Goal: Transaction & Acquisition: Obtain resource

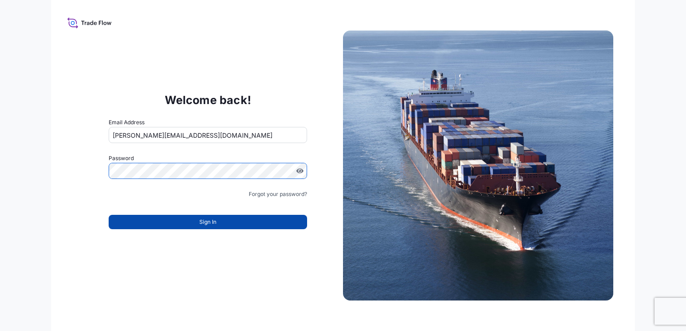
click at [139, 224] on button "Sign In" at bounding box center [208, 222] width 198 height 14
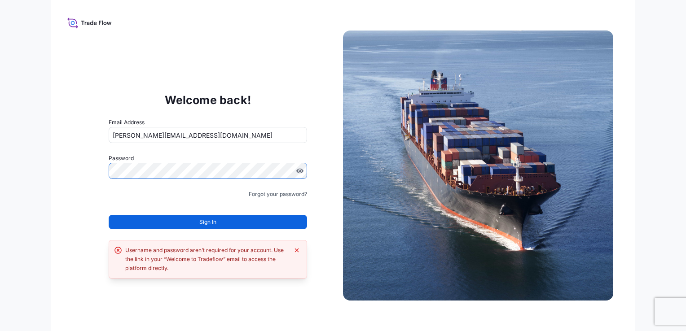
click at [29, 182] on div "Welcome back! Email Address anna.sharaia@ligentia.global Password Must include:…" at bounding box center [343, 165] width 686 height 331
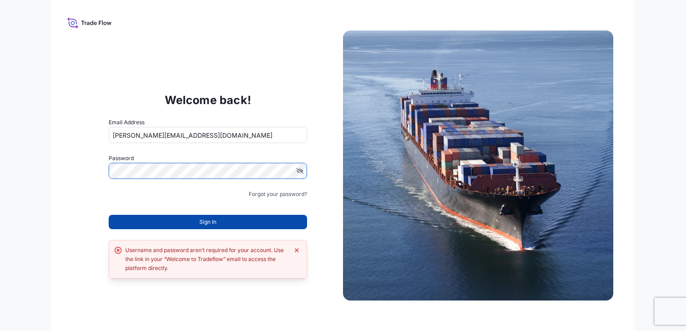
click at [233, 222] on button "Sign In" at bounding box center [208, 222] width 198 height 14
click at [278, 218] on button "Sign In" at bounding box center [208, 222] width 198 height 14
click at [180, 219] on button "Sign In" at bounding box center [208, 222] width 198 height 14
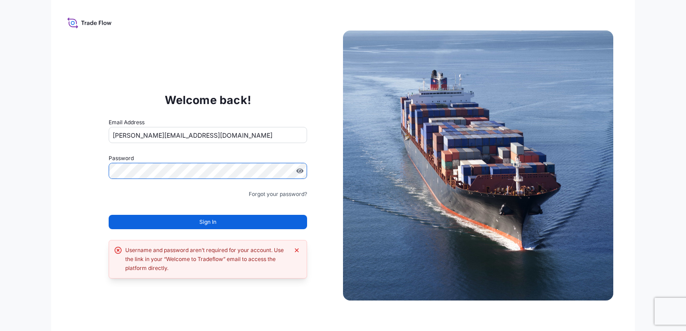
click at [63, 169] on div "Welcome back! Email Address anna.sharaia@ligentia.global Password Must include:…" at bounding box center [343, 165] width 584 height 331
click at [282, 195] on link "Forgot your password?" at bounding box center [278, 194] width 58 height 9
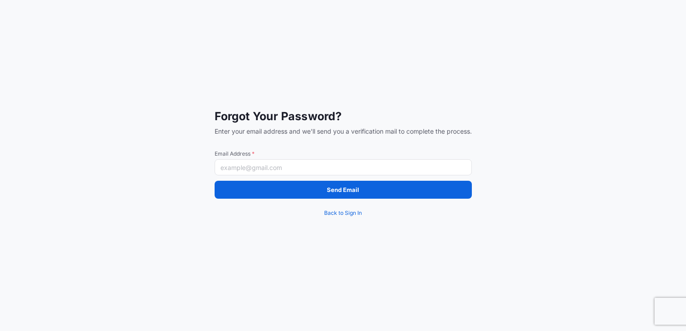
click at [277, 167] on input "Email Address *" at bounding box center [343, 167] width 257 height 16
type input "anna.sharaia@ligentia.global"
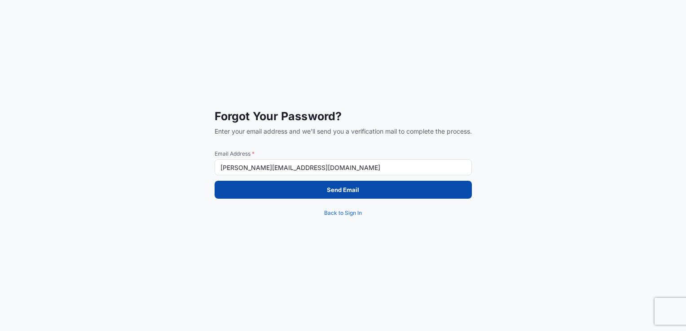
click at [259, 193] on button "Send Email" at bounding box center [343, 190] width 257 height 18
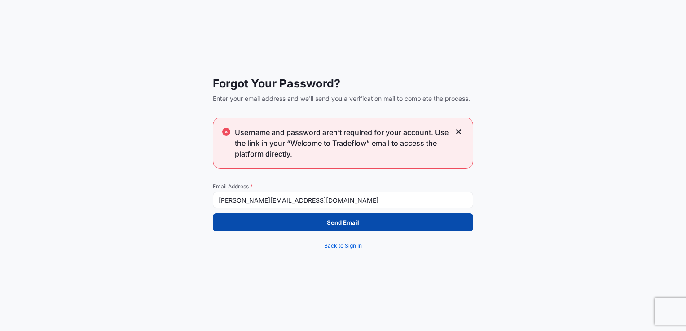
click at [345, 226] on p "Send Email" at bounding box center [343, 222] width 32 height 9
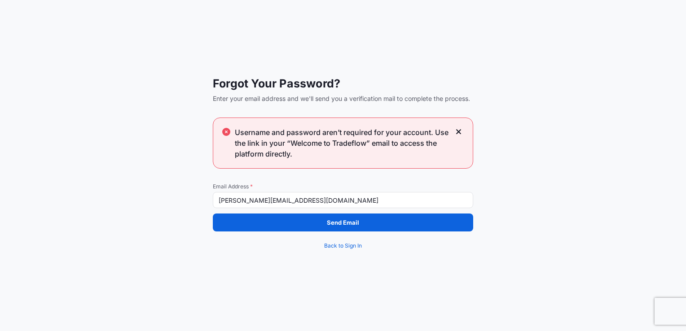
click at [454, 132] on div "Username and password aren’t required for your account. Use the link in your “W…" at bounding box center [343, 143] width 260 height 51
click at [460, 132] on icon at bounding box center [459, 132] width 6 height 8
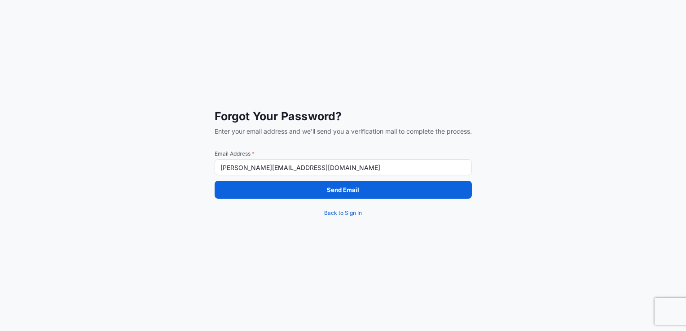
drag, startPoint x: 378, startPoint y: 242, endPoint x: 339, endPoint y: 197, distance: 59.2
click at [375, 233] on div "Forgot Your Password? Enter your email address and we'll send you a verificatio…" at bounding box center [343, 165] width 686 height 331
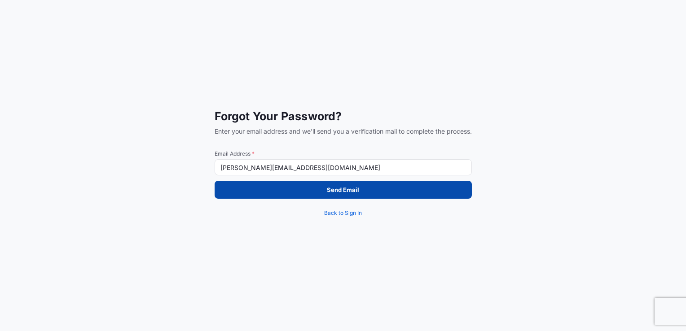
click at [334, 189] on p "Send Email" at bounding box center [343, 189] width 32 height 9
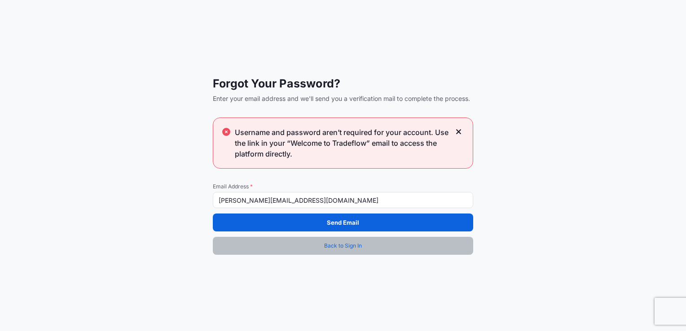
click at [325, 248] on span "Back to Sign In" at bounding box center [343, 246] width 38 height 9
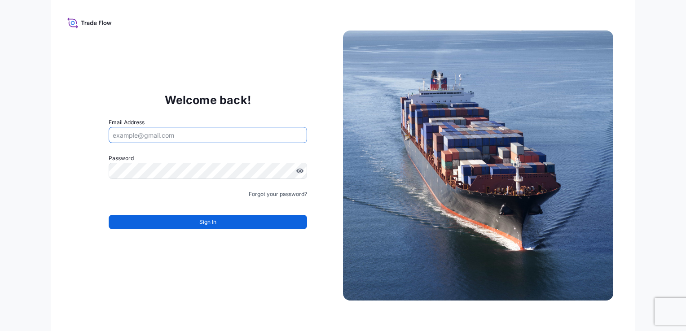
click at [231, 138] on input "Email Address" at bounding box center [208, 135] width 198 height 16
type input "anna.sharaia@ligentia.global"
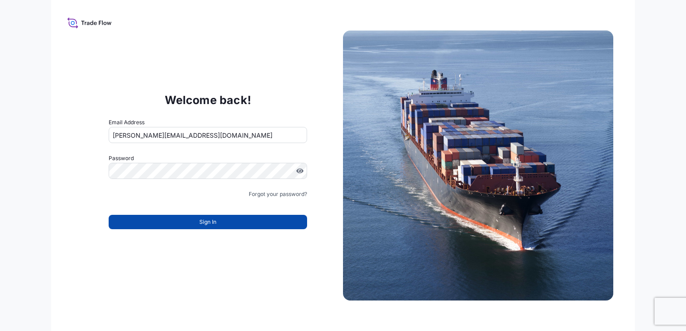
click at [229, 223] on button "Sign In" at bounding box center [208, 222] width 198 height 14
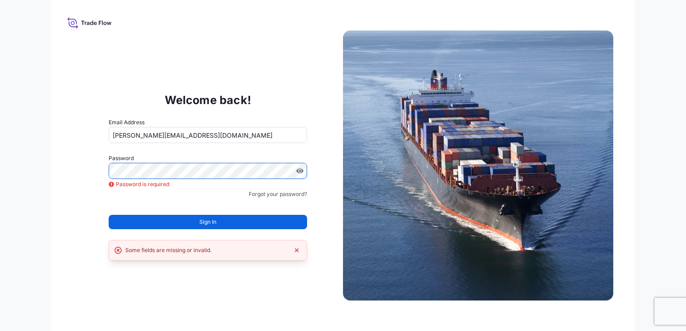
click at [178, 213] on div "Sign In" at bounding box center [208, 220] width 198 height 20
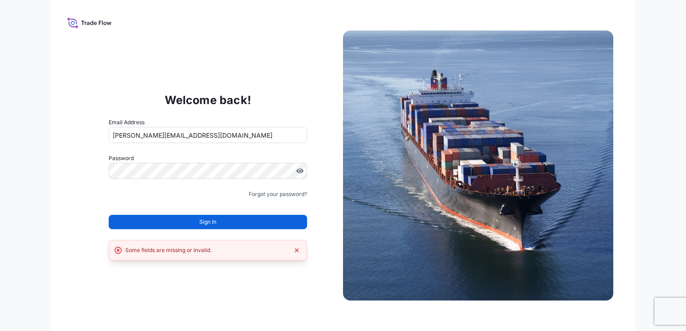
click at [180, 219] on button "Sign In" at bounding box center [208, 222] width 198 height 14
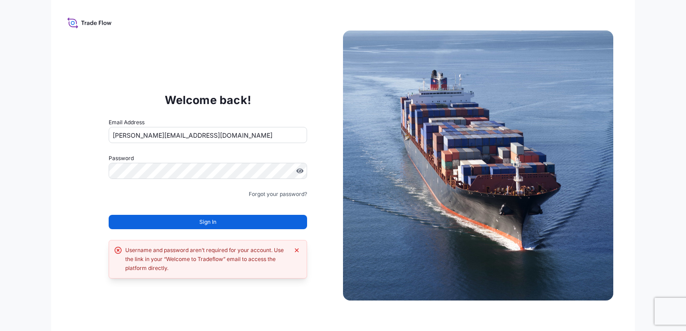
click at [241, 289] on div "Welcome back! Email Address anna.sharaia@ligentia.global Password Must include:…" at bounding box center [343, 165] width 584 height 331
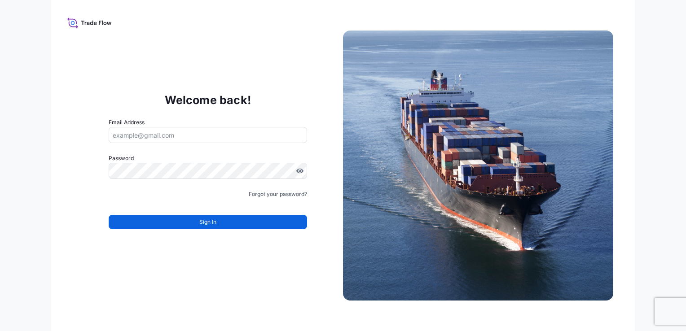
click at [114, 12] on div "Welcome back! Email Address Password Must include: Upper & lower case letters S…" at bounding box center [343, 165] width 584 height 331
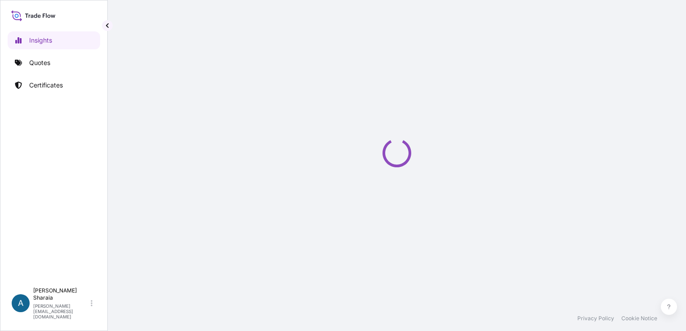
select select "2025"
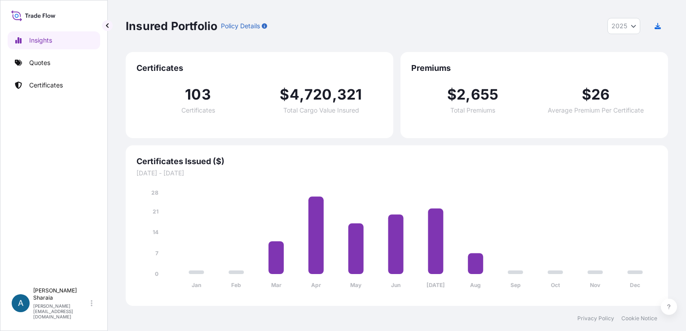
click at [246, 180] on div "Jan Feb Mar Apr May Jun [DATE] Aug Sep Oct Nov Dec 0 7 14 21 28" at bounding box center [396, 237] width 521 height 118
click at [37, 64] on p "Quotes" at bounding box center [39, 62] width 21 height 9
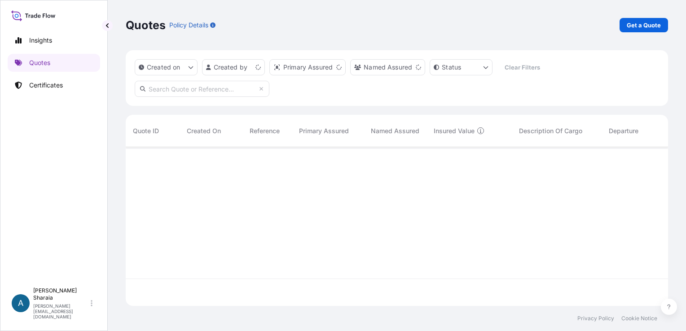
scroll to position [157, 535]
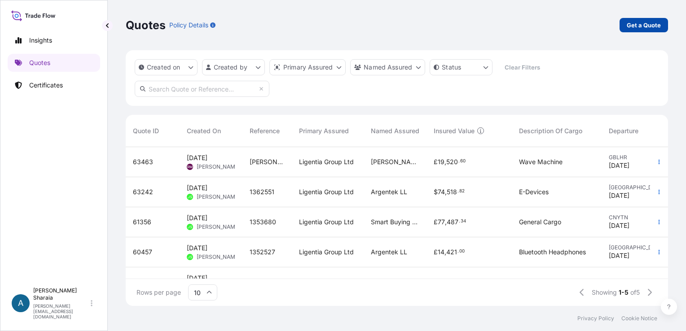
click at [647, 20] on link "Get a Quote" at bounding box center [643, 25] width 48 height 14
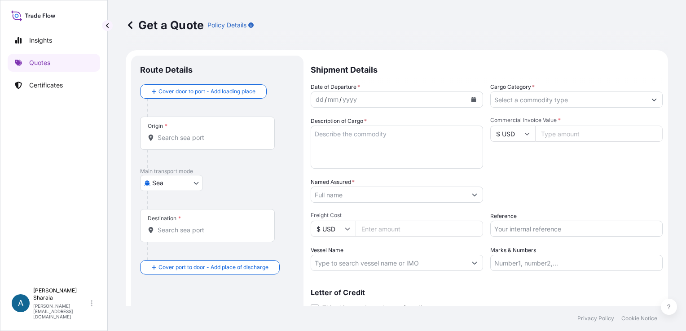
scroll to position [14, 0]
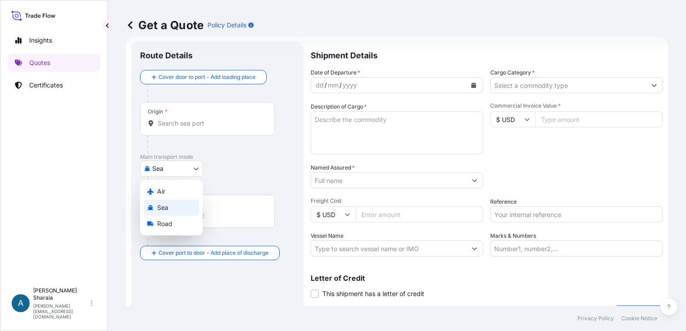
click at [173, 168] on body "Insights Quotes Certificates A Anna Sharaia anna.sharaia@ligentia.global Get a …" at bounding box center [343, 165] width 686 height 331
click at [170, 194] on div "Air" at bounding box center [172, 192] width 56 height 16
select select "Air"
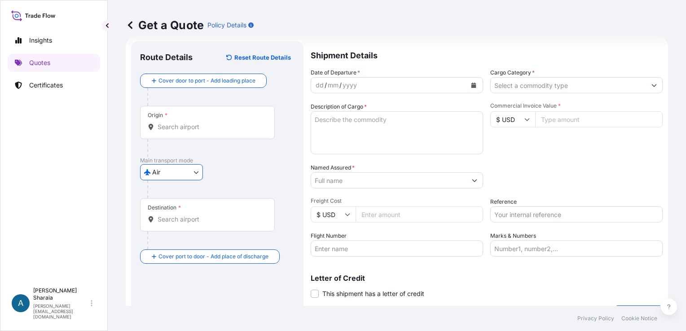
click at [224, 152] on div at bounding box center [210, 148] width 127 height 18
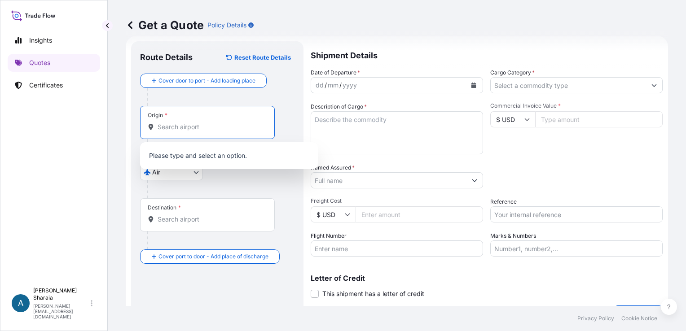
click at [198, 124] on input "Origin *" at bounding box center [211, 127] width 106 height 9
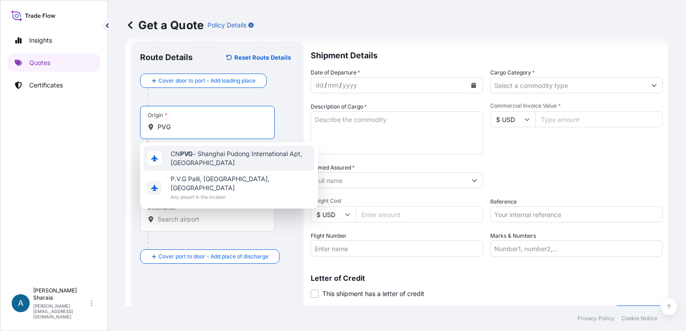
click at [210, 159] on span "CN PVG - Shanghai Pudong International Apt, China" at bounding box center [241, 158] width 140 height 18
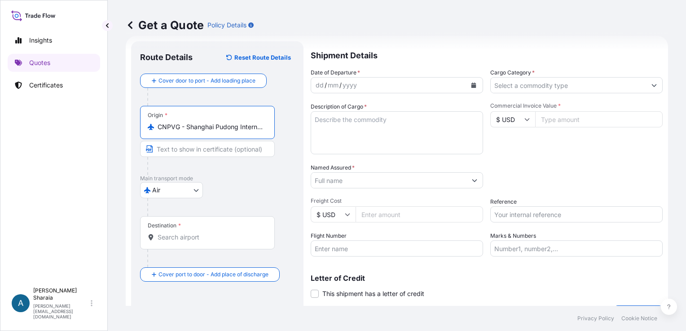
type input "CNPVG - Shanghai Pudong International Apt, China"
click at [180, 146] on input "Text to appear on certificate" at bounding box center [207, 149] width 135 height 16
click at [253, 190] on div "Air Air Sea Road" at bounding box center [217, 190] width 154 height 16
click at [200, 239] on input "Destination *" at bounding box center [211, 237] width 106 height 9
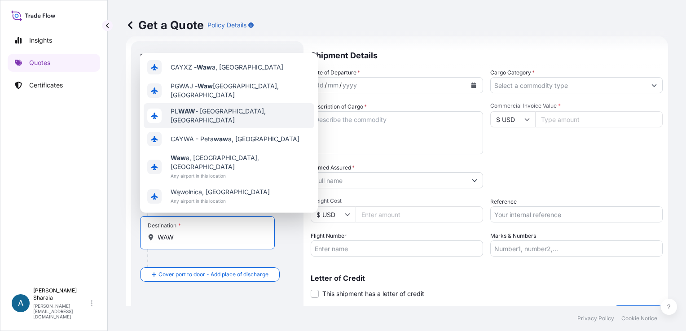
click at [244, 125] on span "PL WAW - Warszawa, Poland" at bounding box center [241, 116] width 140 height 18
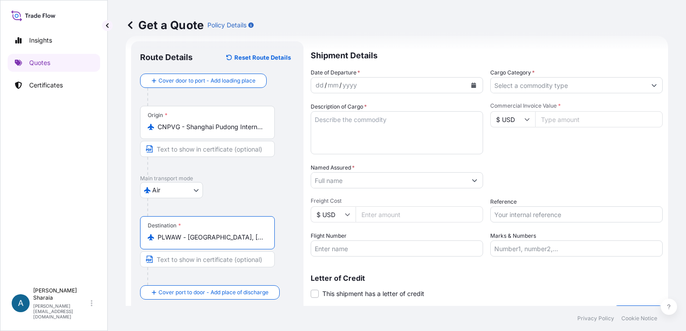
type input "PLWAW - Warszawa, Poland"
click at [280, 186] on div "Air Air Sea Road" at bounding box center [217, 190] width 154 height 16
click at [320, 84] on div "dd" at bounding box center [320, 85] width 10 height 11
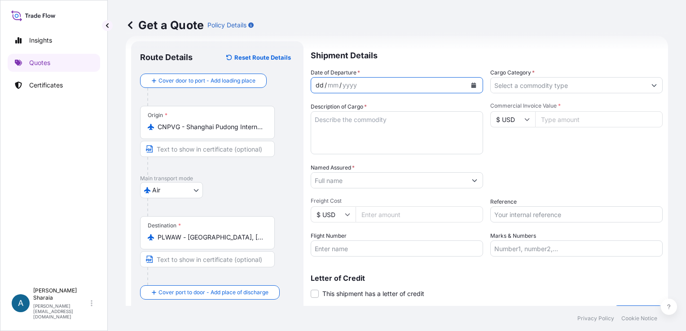
click at [322, 85] on div "dd" at bounding box center [320, 85] width 10 height 11
click at [471, 84] on icon "Calendar" at bounding box center [473, 85] width 5 height 5
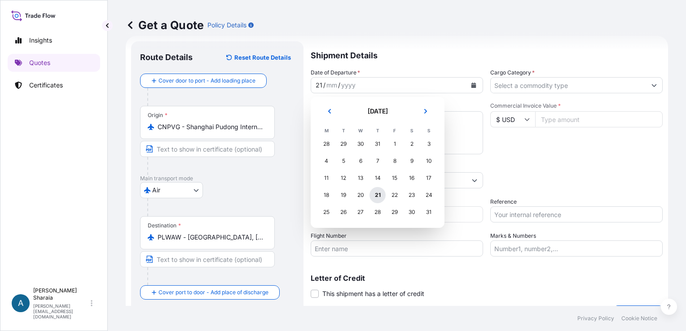
click at [380, 193] on div "21" at bounding box center [377, 195] width 16 height 16
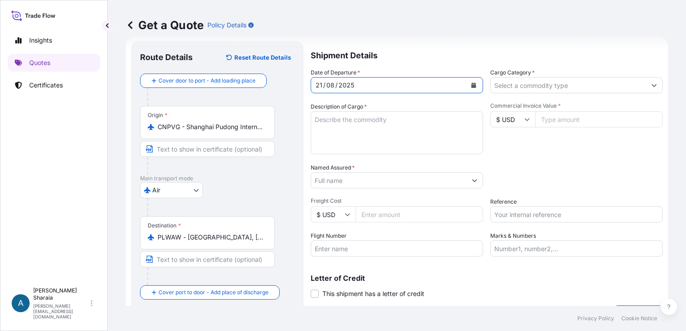
click at [446, 51] on div "Get a Quote Policy Details Route Details Reset Route Details Cover door to port…" at bounding box center [397, 153] width 578 height 306
click at [584, 88] on input "Cargo Category *" at bounding box center [568, 85] width 155 height 16
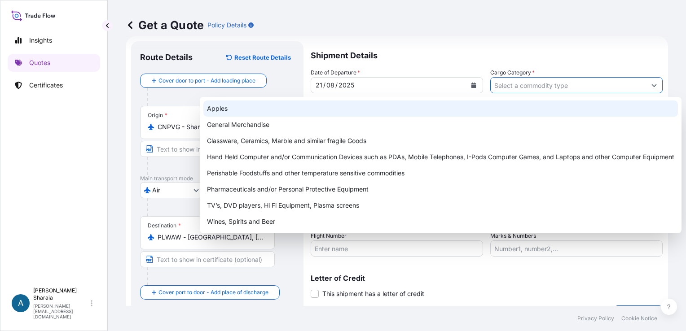
click at [436, 48] on div "Get a Quote Policy Details" at bounding box center [397, 25] width 542 height 50
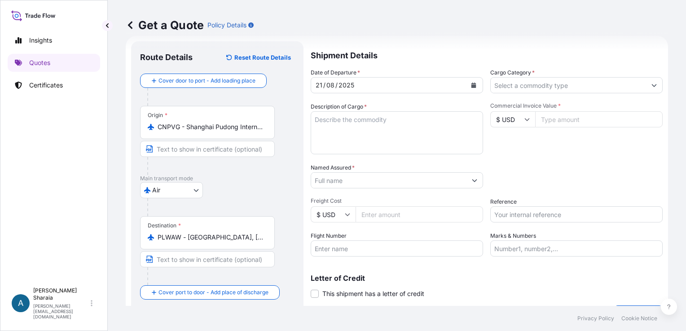
click at [559, 91] on input "Cargo Category *" at bounding box center [568, 85] width 155 height 16
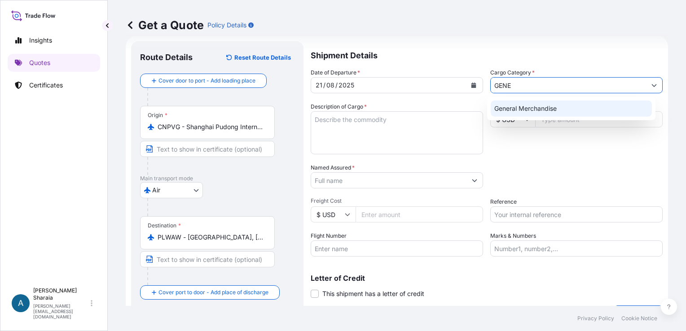
click at [538, 109] on div "General Merchandise" at bounding box center [571, 109] width 161 height 16
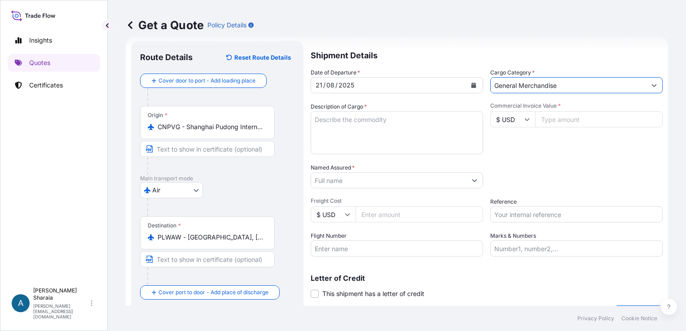
type input "General Merchandise"
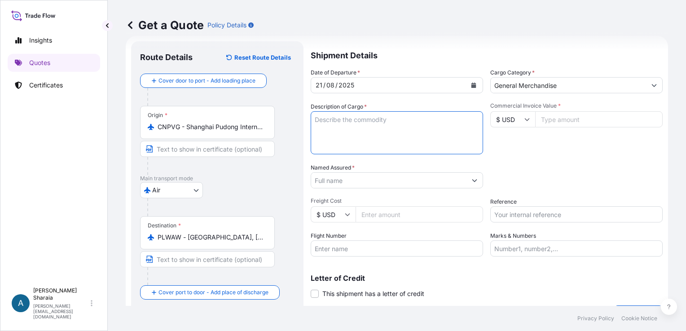
click at [408, 121] on textarea "Description of Cargo *" at bounding box center [397, 132] width 172 height 43
click at [373, 122] on textarea "Description of Cargo *" at bounding box center [397, 132] width 172 height 43
paste textarea "PC BOARD"
type textarea "PC BOARD"
click at [403, 177] on input "Named Assured *" at bounding box center [388, 180] width 155 height 16
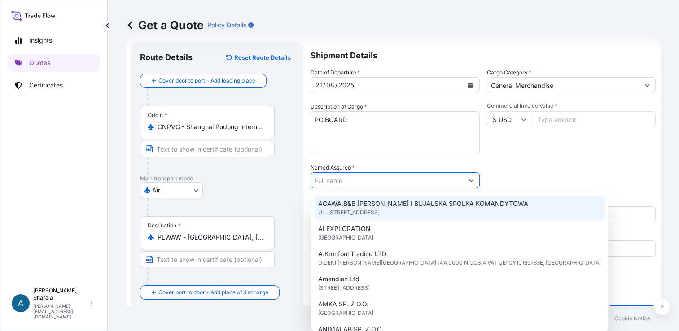
click at [402, 171] on div "Named Assured *" at bounding box center [395, 175] width 169 height 25
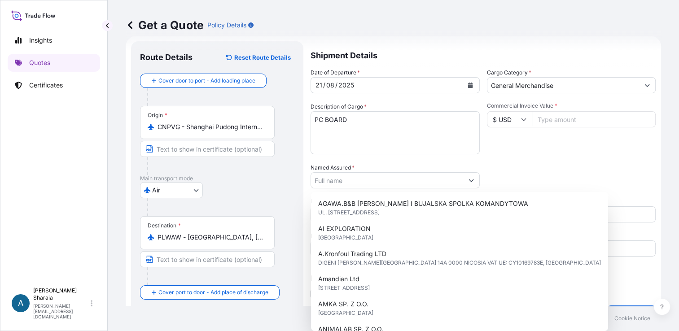
click at [389, 179] on input "Named Assured *" at bounding box center [387, 180] width 152 height 16
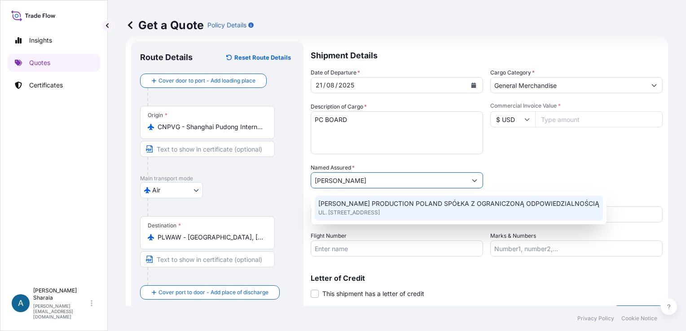
click at [380, 213] on span "UL. FABRYCZNA 10, 43-100, TYCHY, POLAND" at bounding box center [348, 212] width 61 height 9
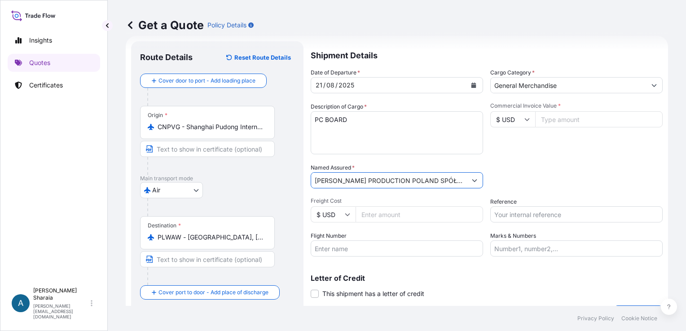
type input "HAGER PRODUCTION POLAND SPÓŁKA Z OGRANICZONĄ ODPOWIEDZIALNOŚCIĄ"
click at [399, 218] on input "Freight Cost" at bounding box center [419, 214] width 127 height 16
click at [518, 213] on input "Reference" at bounding box center [576, 214] width 172 height 16
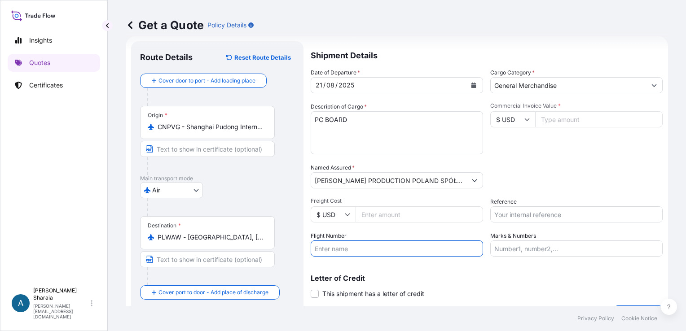
click at [359, 249] on input "Flight Number" at bounding box center [397, 249] width 172 height 16
click at [390, 216] on input "Freight Cost" at bounding box center [419, 214] width 127 height 16
drag, startPoint x: 344, startPoint y: 249, endPoint x: 389, endPoint y: 247, distance: 44.9
click at [345, 249] on input "Flight Number" at bounding box center [397, 249] width 172 height 16
paste input "3S565"
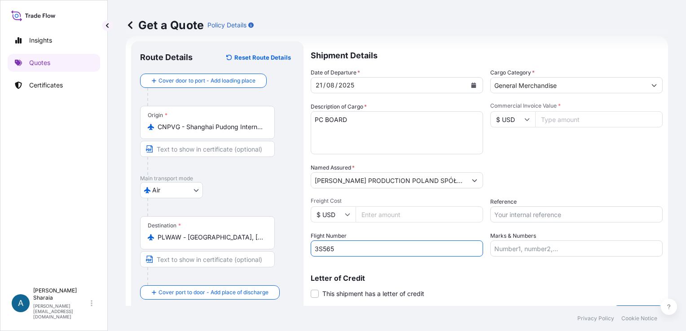
type input "3S565"
drag, startPoint x: 451, startPoint y: 270, endPoint x: 480, endPoint y: 270, distance: 28.7
click at [457, 270] on div "Letter of Credit This shipment has a letter of credit Letter of credit * Letter…" at bounding box center [487, 281] width 352 height 35
drag, startPoint x: 521, startPoint y: 213, endPoint x: 530, endPoint y: 214, distance: 8.6
click at [521, 213] on input "Reference" at bounding box center [576, 214] width 172 height 16
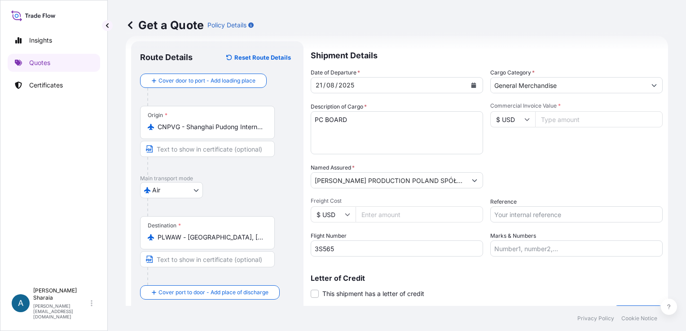
click at [512, 215] on input "Reference" at bounding box center [576, 214] width 172 height 16
paste input "01612516"
type input "936-01612516"
click at [580, 159] on div "Date of Departure * 21 / 08 / 2025 Cargo Category * General Merchandise Descrip…" at bounding box center [487, 162] width 352 height 189
click at [514, 252] on input "Marks & Numbers" at bounding box center [576, 249] width 172 height 16
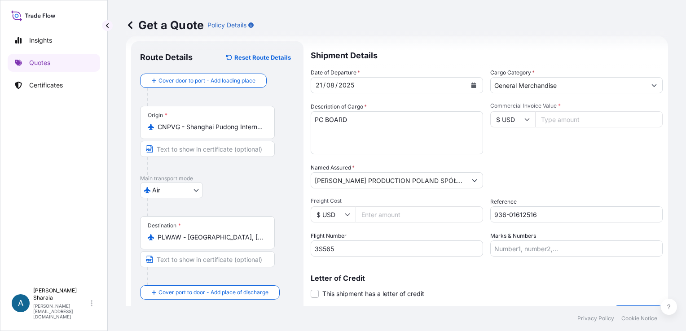
click at [555, 118] on input "Commercial Invoice Value *" at bounding box center [598, 119] width 127 height 16
click at [386, 215] on input "Freight Cost" at bounding box center [419, 214] width 127 height 16
type input "50514.77"
click at [331, 209] on input "$ USD" at bounding box center [333, 214] width 45 height 16
click at [337, 243] on div "€ EUR" at bounding box center [333, 239] width 38 height 17
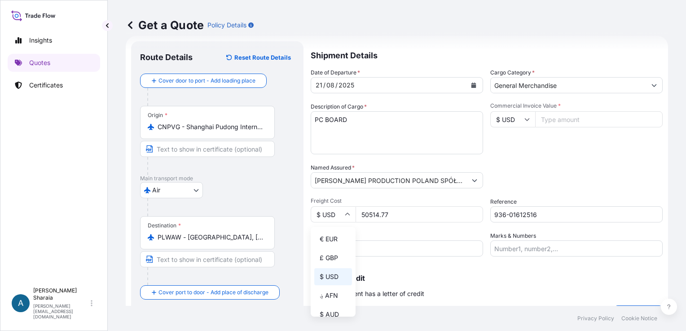
type input "€ EUR"
click at [495, 276] on p "Letter of Credit" at bounding box center [487, 278] width 352 height 7
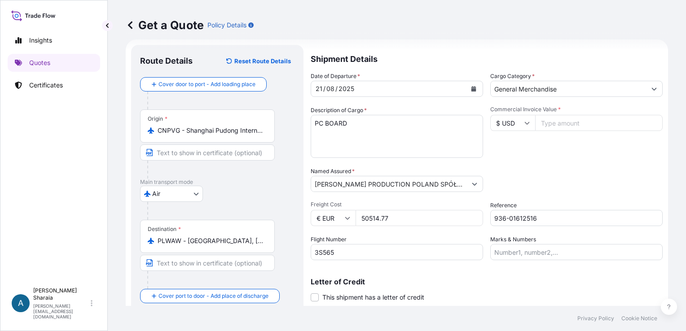
scroll to position [0, 0]
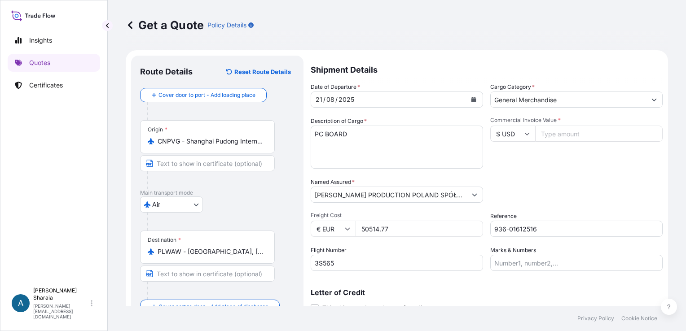
click at [354, 145] on textarea "PC BOARD" at bounding box center [397, 147] width 172 height 43
click at [324, 148] on textarea "PC BOARD" at bounding box center [397, 147] width 172 height 43
click at [381, 126] on textarea "PC BOARD" at bounding box center [397, 147] width 172 height 43
paste textarea "ZJ25-033-3"
click at [322, 145] on textarea "PC BOARD iNVOICE NR: ZJ25-033-3" at bounding box center [397, 147] width 172 height 43
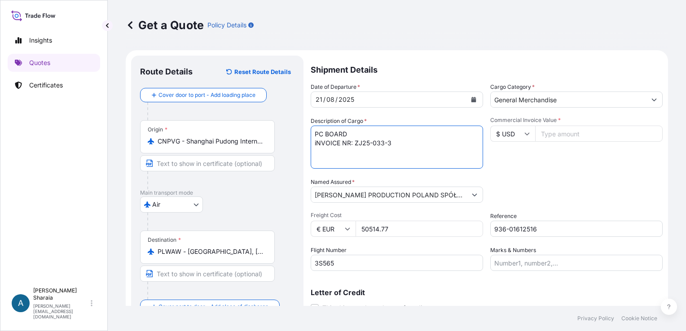
click at [322, 145] on textarea "PC BOARD iNVOICE NR: ZJ25-033-3" at bounding box center [397, 147] width 172 height 43
type textarea "PC BOARD Invoice nr: ZJ25-033-3"
click at [542, 163] on div "Commercial Invoice Value * $ USD" at bounding box center [576, 143] width 172 height 52
drag, startPoint x: 393, startPoint y: 227, endPoint x: 348, endPoint y: 229, distance: 44.9
click at [345, 230] on div "€ EUR 50514.77" at bounding box center [397, 229] width 172 height 16
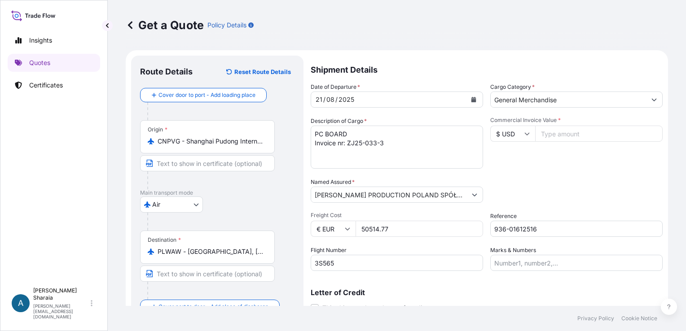
click at [556, 136] on input "Commercial Invoice Value *" at bounding box center [598, 134] width 127 height 16
paste input "50514.77"
type input "50514.77"
click at [521, 139] on input "$ USD" at bounding box center [512, 134] width 45 height 16
click at [502, 162] on div "€ EUR" at bounding box center [509, 158] width 38 height 17
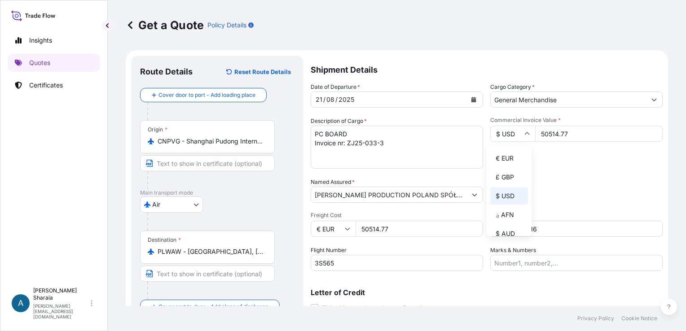
type input "€ EUR"
drag, startPoint x: 400, startPoint y: 224, endPoint x: 343, endPoint y: 225, distance: 57.5
click at [343, 225] on div "€ EUR 50514.77" at bounding box center [397, 229] width 172 height 16
click at [552, 180] on div "Packing Category Type to search a container mode Please select a primary mode o…" at bounding box center [576, 190] width 172 height 25
click at [551, 176] on div "Date of Departure * 21 / 08 / 2025 Cargo Category * General Merchandise Descrip…" at bounding box center [487, 177] width 352 height 189
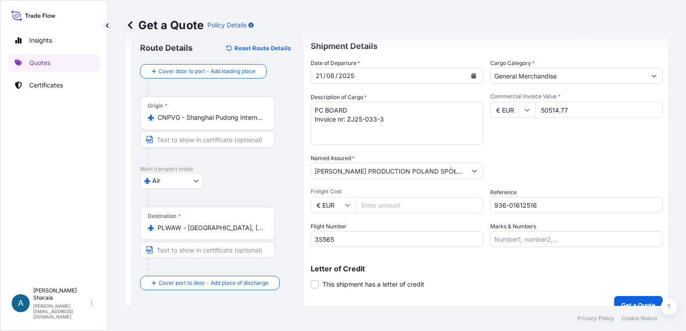
scroll to position [36, 0]
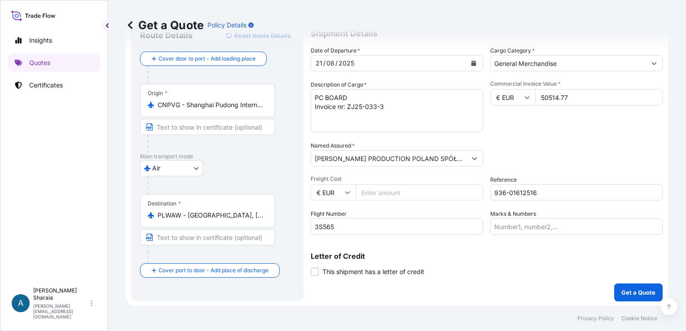
drag, startPoint x: 484, startPoint y: 268, endPoint x: 584, endPoint y: 280, distance: 99.9
click at [486, 268] on div "Letter of Credit This shipment has a letter of credit Letter of credit * Letter…" at bounding box center [487, 265] width 352 height 24
click at [627, 294] on p "Get a Quote" at bounding box center [638, 292] width 34 height 9
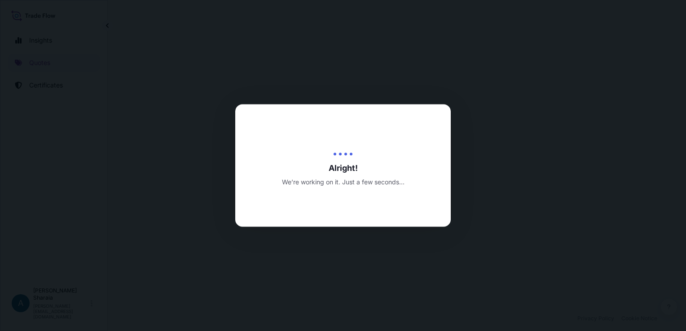
select select "Air"
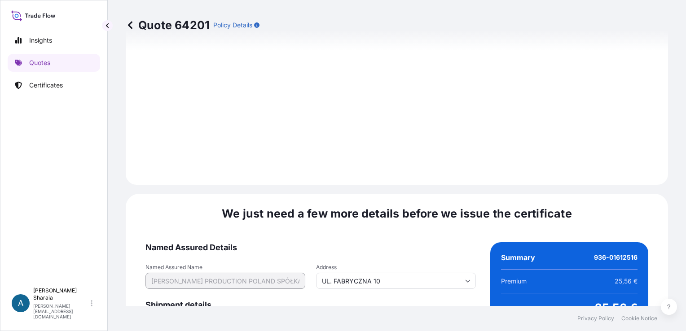
scroll to position [1067, 0]
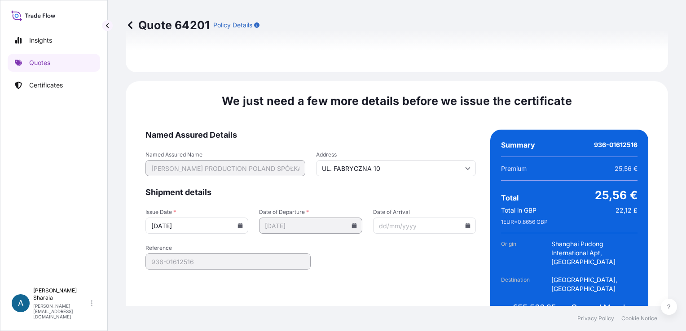
click at [466, 223] on icon at bounding box center [467, 225] width 5 height 5
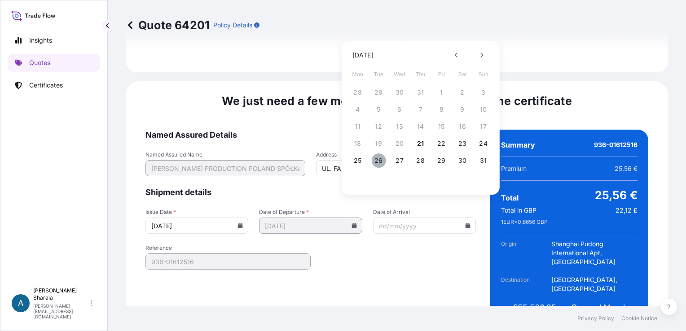
click at [380, 161] on button "26" at bounding box center [378, 161] width 14 height 14
type input "26/08/2025"
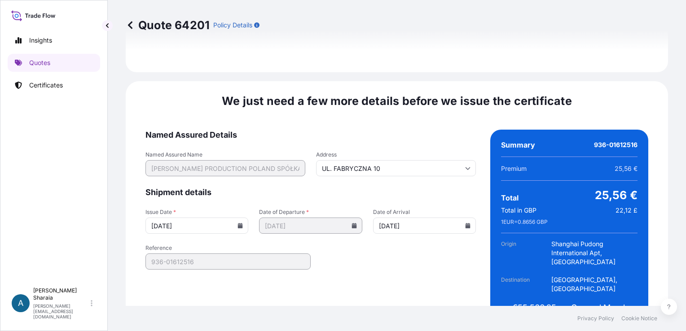
click at [368, 239] on form "Named Assured Details Named Assured Name HAGER PRODUCTION POLAND SPÓŁKA Z OGRAN…" at bounding box center [310, 231] width 330 height 202
click at [428, 238] on form "Named Assured Details Named Assured Name HAGER PRODUCTION POLAND SPÓŁKA Z OGRAN…" at bounding box center [310, 231] width 330 height 202
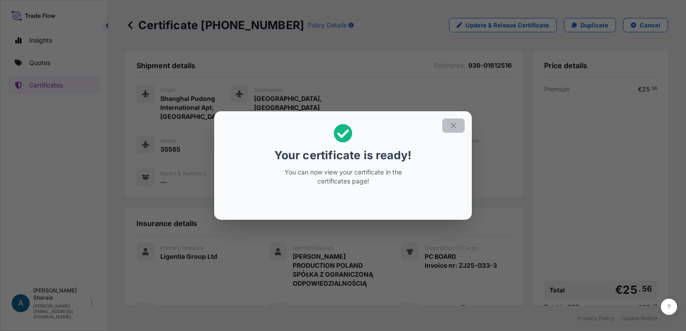
click at [459, 123] on button "button" at bounding box center [453, 126] width 22 height 14
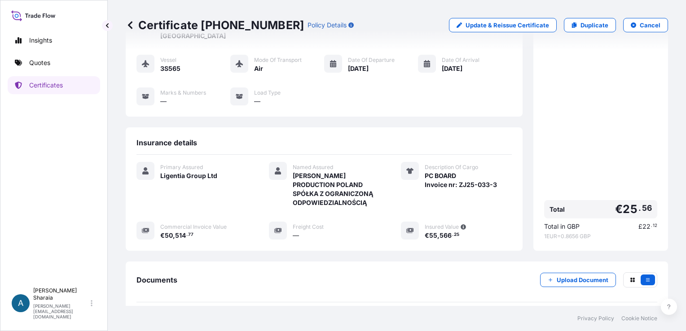
scroll to position [157, 0]
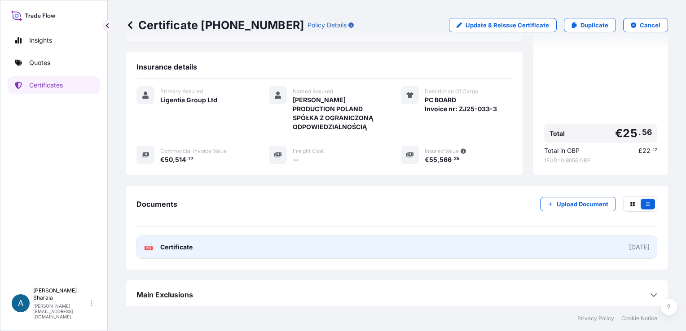
click at [629, 243] on div "2025-08-21" at bounding box center [639, 247] width 21 height 9
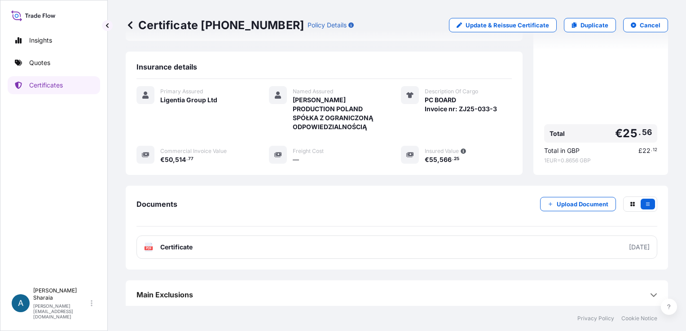
click at [372, 231] on div "Documents Upload Document PDF Certificate 2025-08-21" at bounding box center [396, 228] width 521 height 62
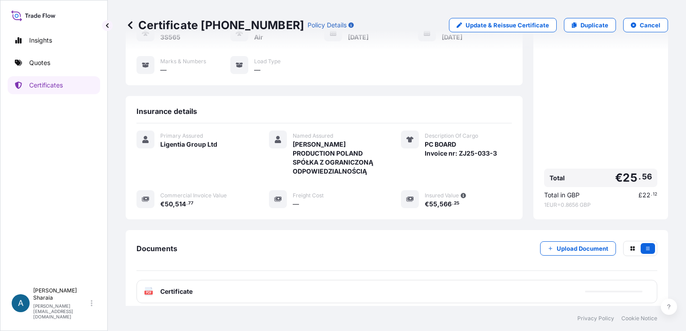
scroll to position [112, 0]
